Goal: Check status: Check status

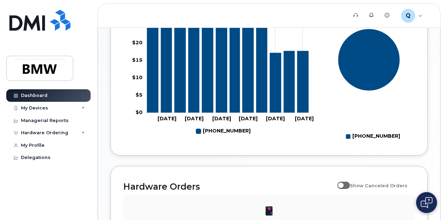
scroll to position [309, 0]
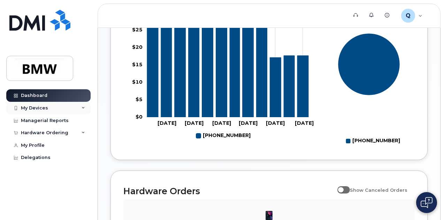
click at [83, 108] on icon at bounding box center [83, 107] width 3 height 3
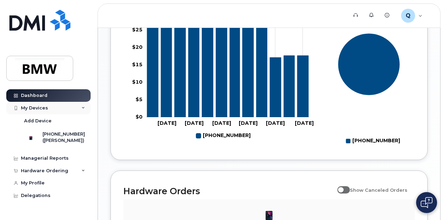
click at [83, 108] on icon at bounding box center [83, 107] width 3 height 3
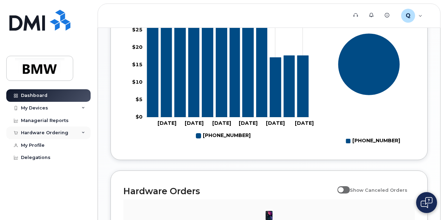
click at [71, 132] on div "Hardware Ordering" at bounding box center [48, 132] width 84 height 13
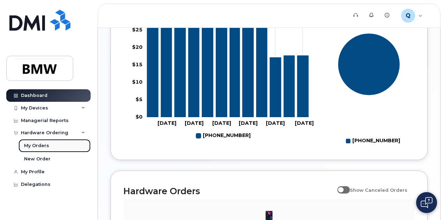
click at [38, 144] on div "My Orders" at bounding box center [36, 145] width 25 height 6
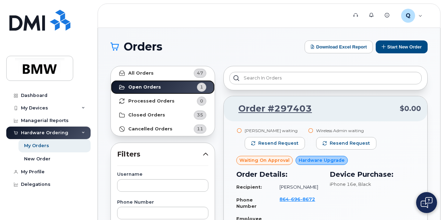
click at [149, 84] on strong "Open Orders" at bounding box center [144, 87] width 33 height 6
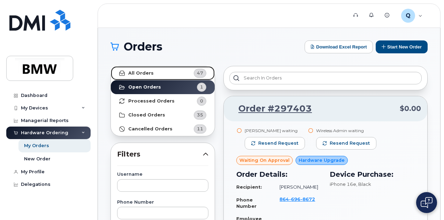
click at [198, 71] on span "47" at bounding box center [200, 73] width 6 height 7
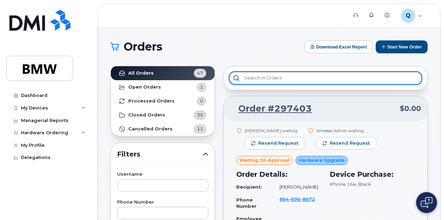
click at [277, 78] on input "text" at bounding box center [325, 78] width 192 height 13
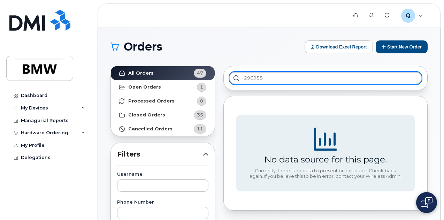
click at [235, 78] on input "296958" at bounding box center [325, 78] width 192 height 13
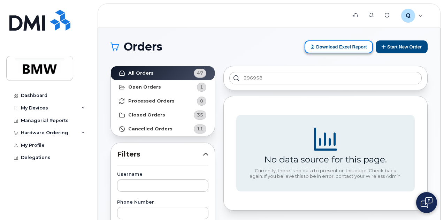
click at [338, 47] on button "Download Excel Report" at bounding box center [338, 46] width 68 height 13
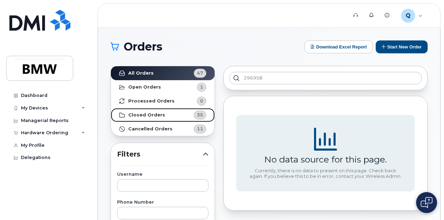
click at [160, 113] on strong "Closed Orders" at bounding box center [146, 115] width 37 height 6
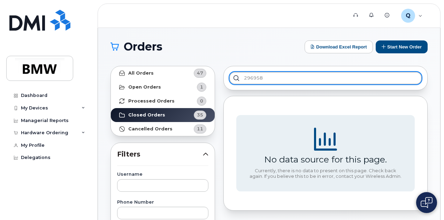
click at [266, 78] on input "296958" at bounding box center [325, 78] width 192 height 13
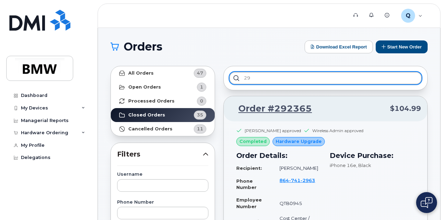
type input "2"
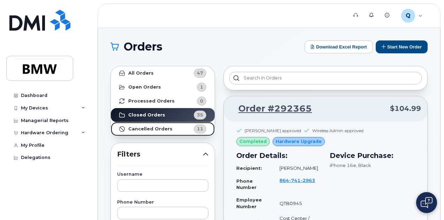
click at [164, 128] on strong "Cancelled Orders" at bounding box center [150, 129] width 44 height 6
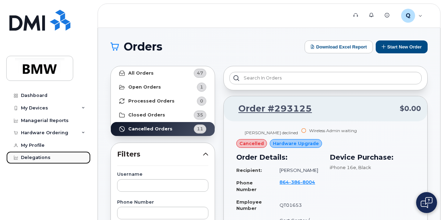
click at [44, 160] on div "Delegations" at bounding box center [36, 158] width 30 height 6
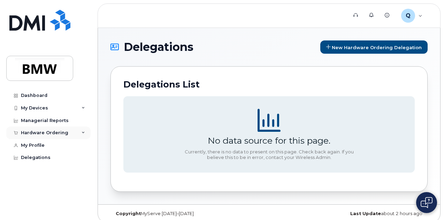
click at [51, 132] on div "Hardware Ordering" at bounding box center [44, 133] width 47 height 6
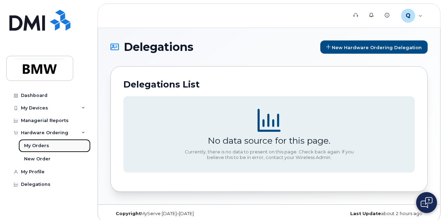
click at [40, 146] on div "My Orders" at bounding box center [36, 145] width 25 height 6
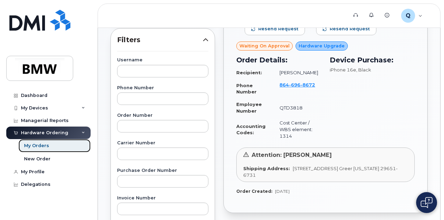
scroll to position [118, 0]
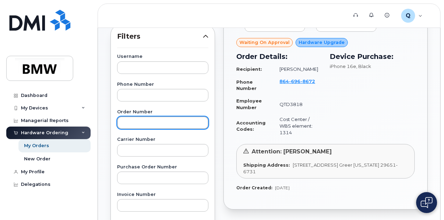
click at [133, 123] on input "text" at bounding box center [162, 122] width 91 height 13
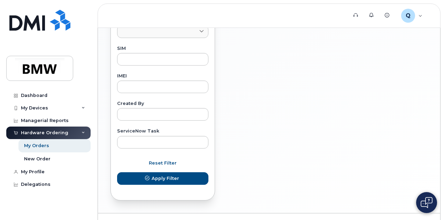
scroll to position [353, 0]
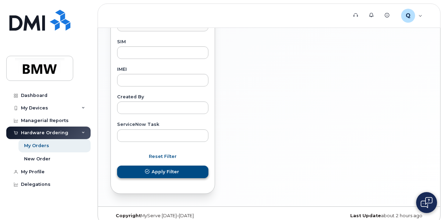
type input "296958"
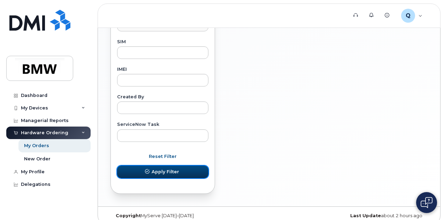
click at [165, 168] on span "Apply Filter" at bounding box center [166, 171] width 28 height 7
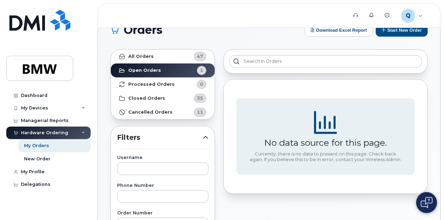
scroll to position [0, 0]
